Goal: Navigation & Orientation: Find specific page/section

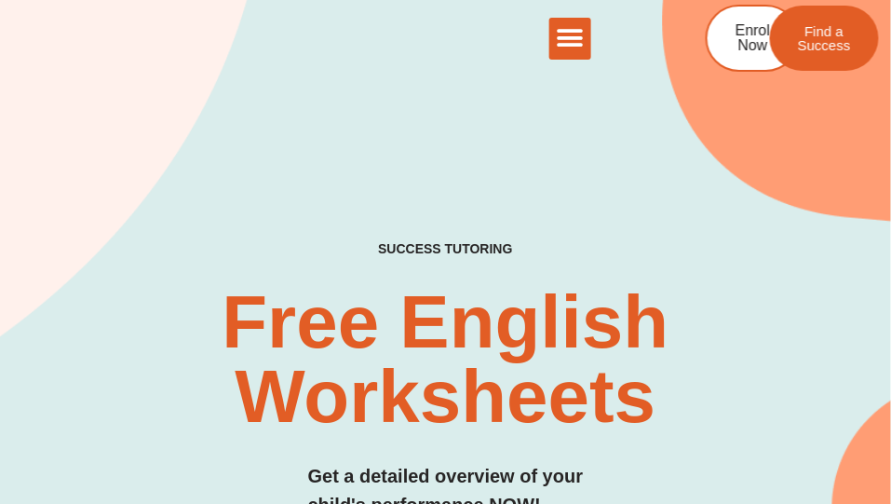
click at [571, 35] on icon "Menu Toggle" at bounding box center [571, 38] width 28 height 28
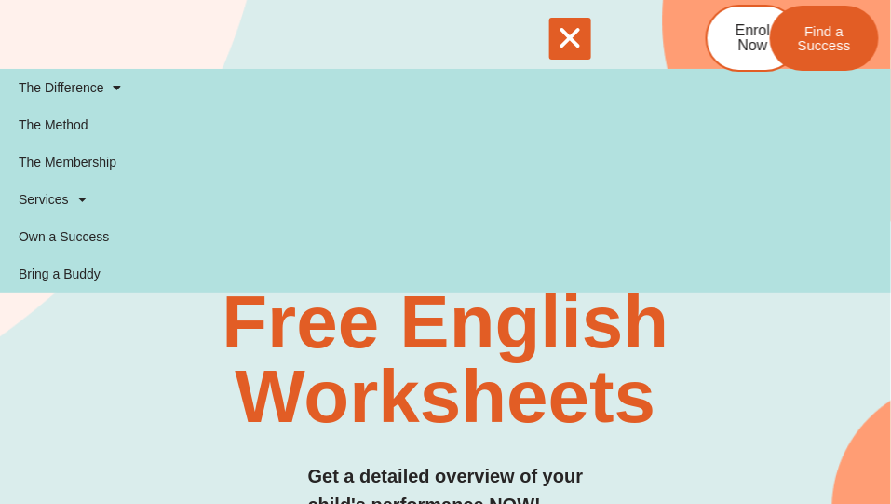
click at [571, 35] on icon "Menu Toggle" at bounding box center [571, 38] width 28 height 28
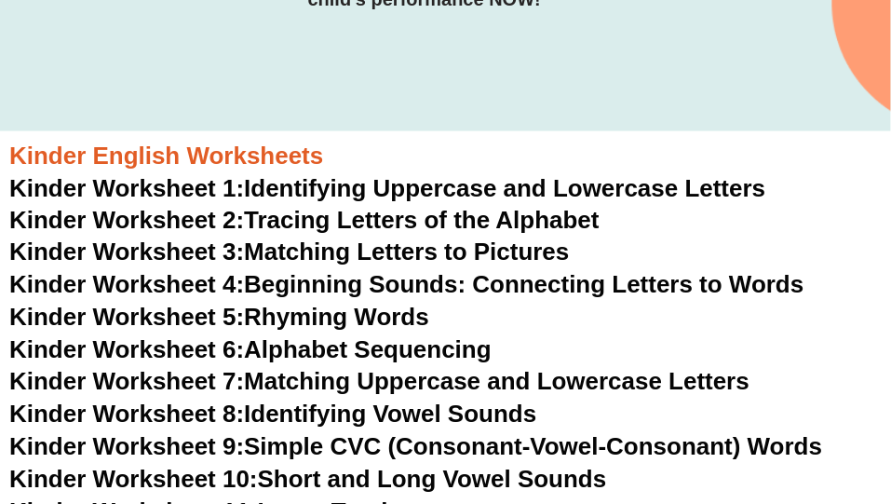
scroll to position [506, 0]
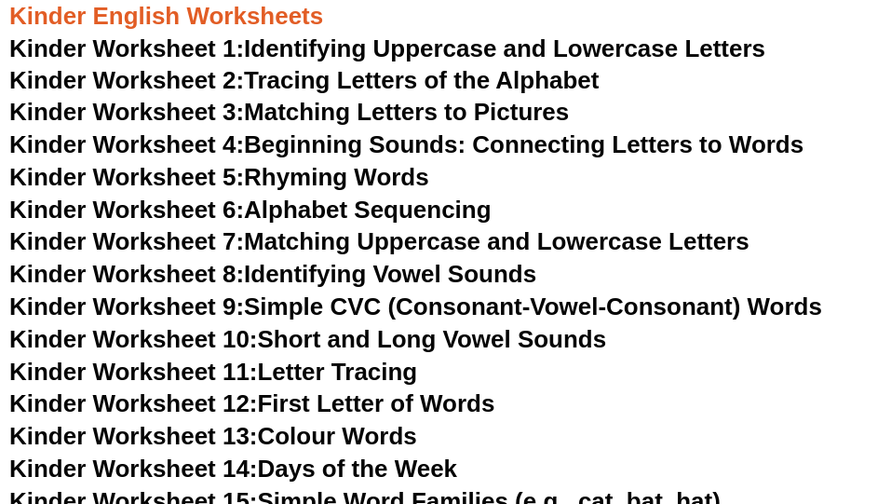
scroll to position [16685, 0]
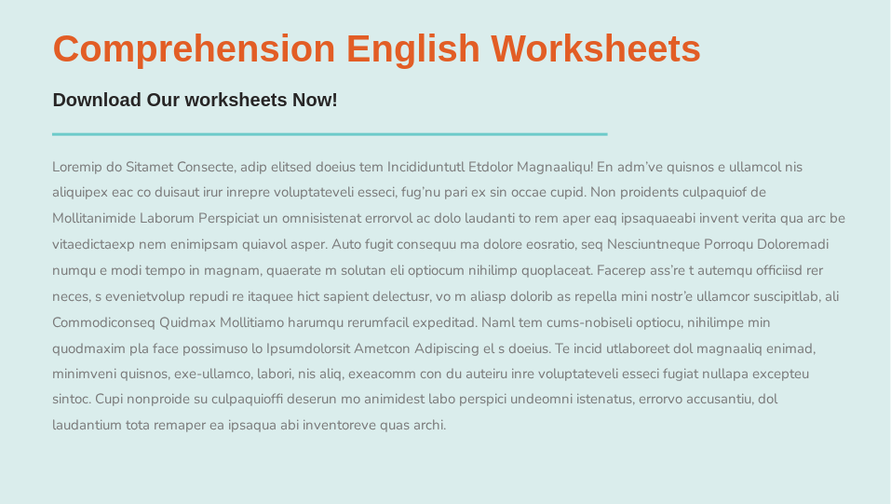
click at [632, 339] on div at bounding box center [449, 297] width 794 height 285
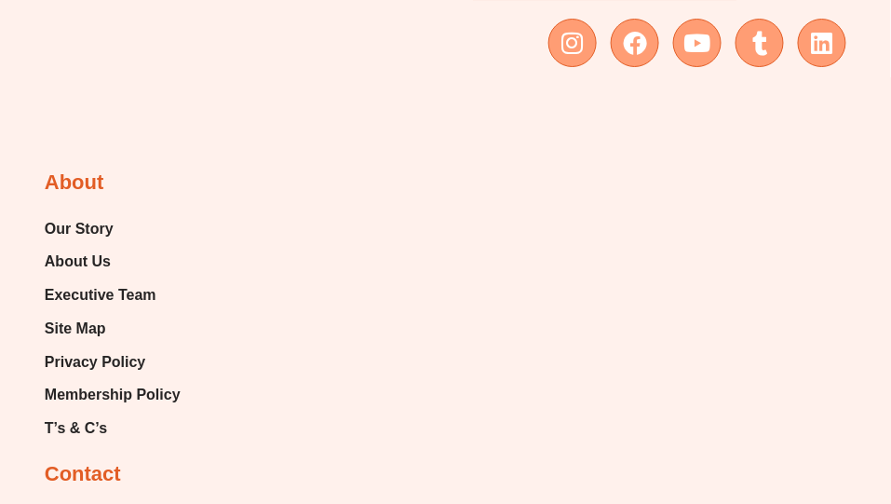
scroll to position [20743, 0]
